Goal: Task Accomplishment & Management: Complete application form

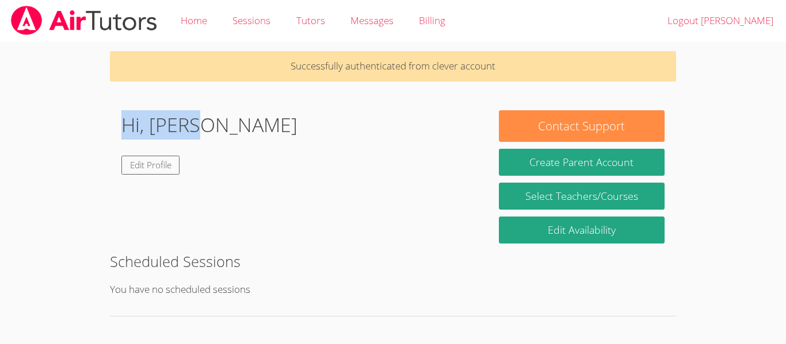
drag, startPoint x: 119, startPoint y: 124, endPoint x: 362, endPoint y: 114, distance: 242.9
click at [362, 114] on div "Hi, [PERSON_NAME] Edit Profile" at bounding box center [298, 142] width 377 height 64
click at [354, 95] on div at bounding box center [354, 95] width 0 height 0
click at [113, 42] on div at bounding box center [115, 42] width 230 height 0
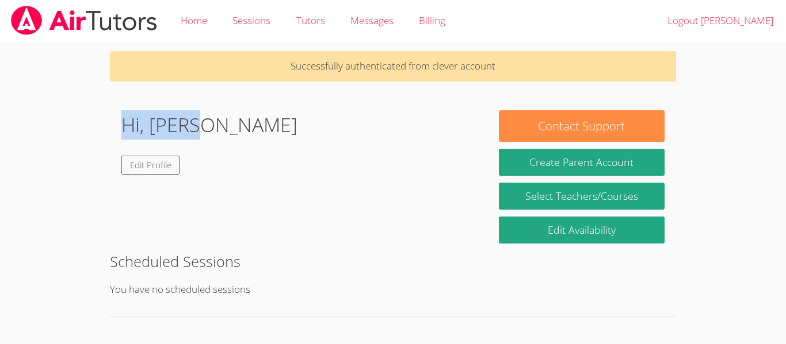
click at [113, 42] on div at bounding box center [115, 42] width 230 height 0
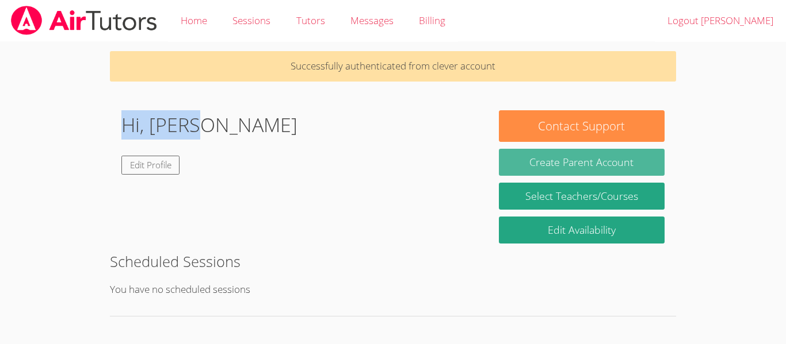
click at [626, 167] on button "Create Parent Account" at bounding box center [582, 162] width 166 height 27
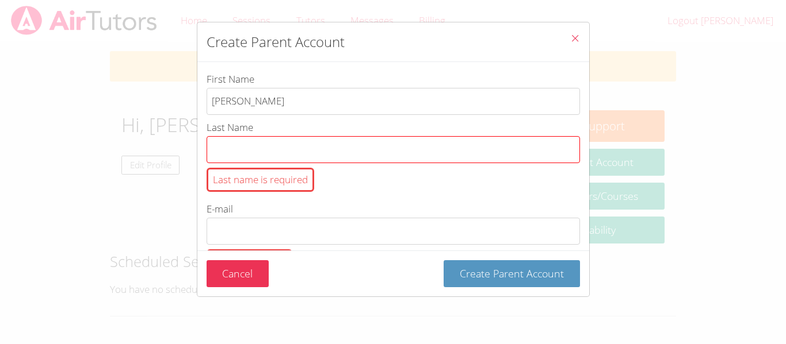
type input "[PERSON_NAME]"
click at [294, 143] on input "Last Name Last name is required" at bounding box center [392, 149] width 373 height 27
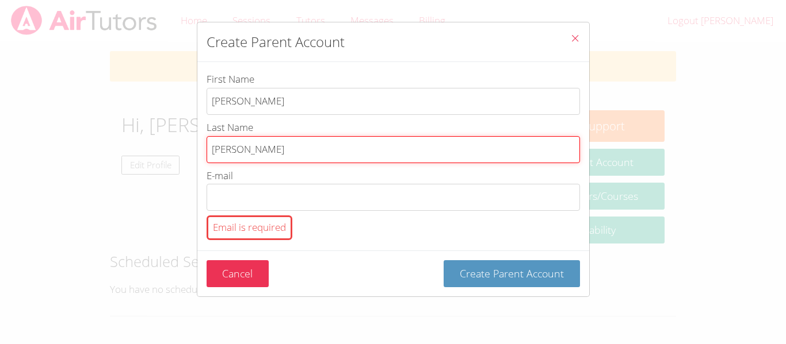
type input "[PERSON_NAME]"
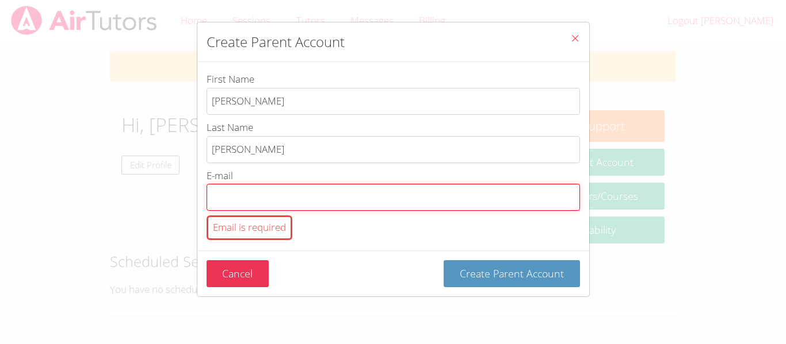
click at [244, 190] on input "E-mail Email is required" at bounding box center [392, 197] width 373 height 27
type input "ac108695"
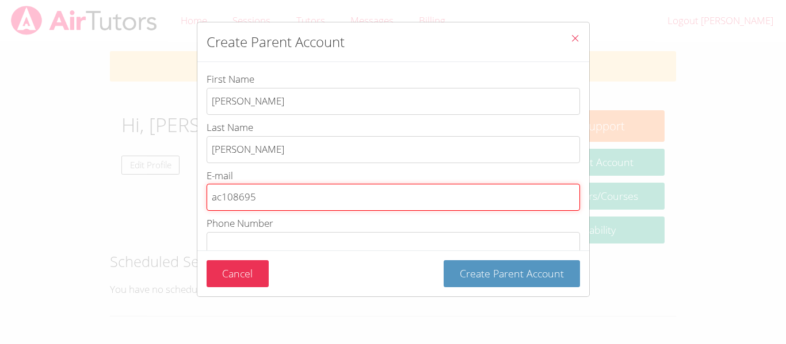
scroll to position [7, 0]
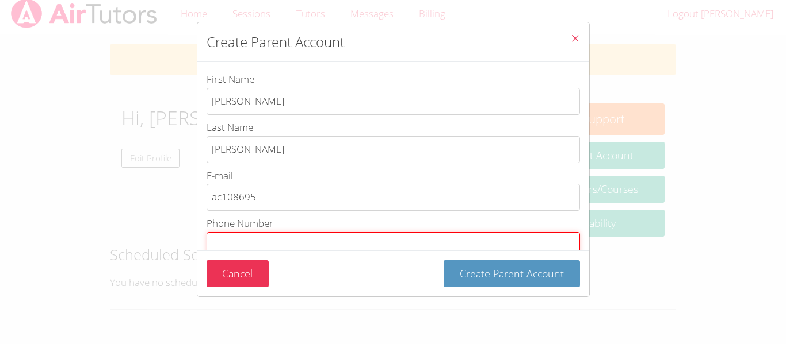
click at [240, 239] on input "Phone Number Phone number is required" at bounding box center [392, 245] width 373 height 27
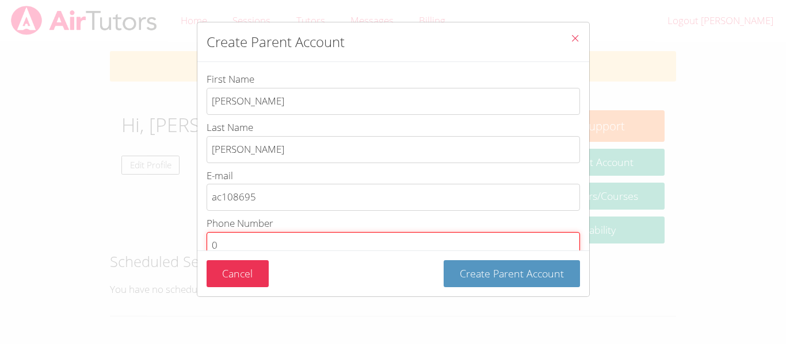
scroll to position [2, 0]
type input "0930882556"
click at [443, 261] on button "Create Parent Account" at bounding box center [511, 274] width 136 height 27
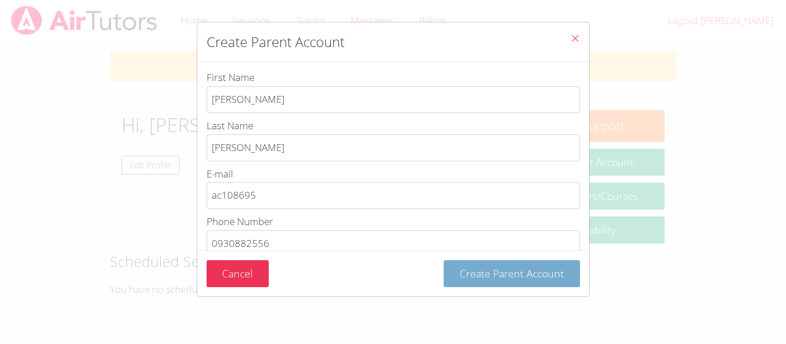
click at [493, 270] on span "Create Parent Account" at bounding box center [512, 274] width 104 height 14
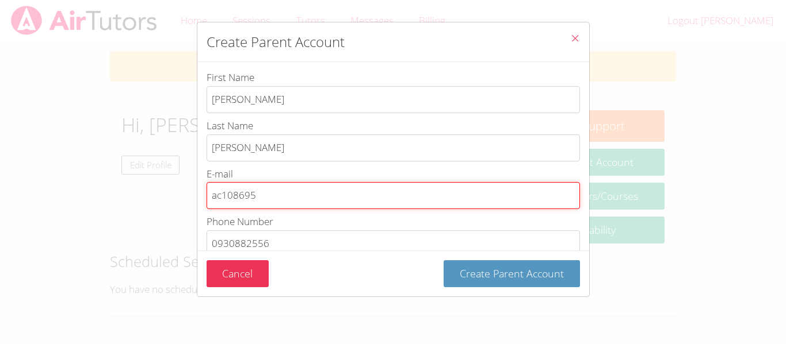
click at [510, 196] on input "ac108695" at bounding box center [392, 195] width 373 height 27
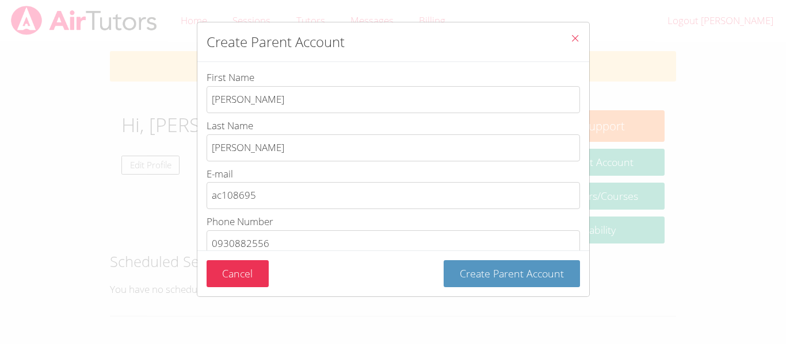
click at [641, 51] on div "Create Parent Account First Name [PERSON_NAME] Last Name [PERSON_NAME] E-mail a…" at bounding box center [393, 172] width 786 height 344
click at [578, 35] on icon "Close" at bounding box center [575, 38] width 10 height 10
